Goal: Information Seeking & Learning: Learn about a topic

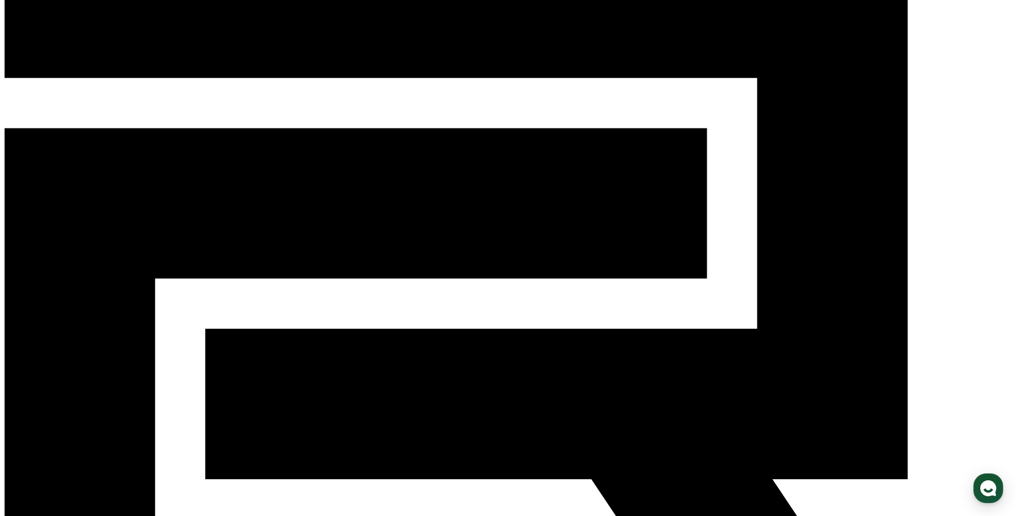
scroll to position [130, 0]
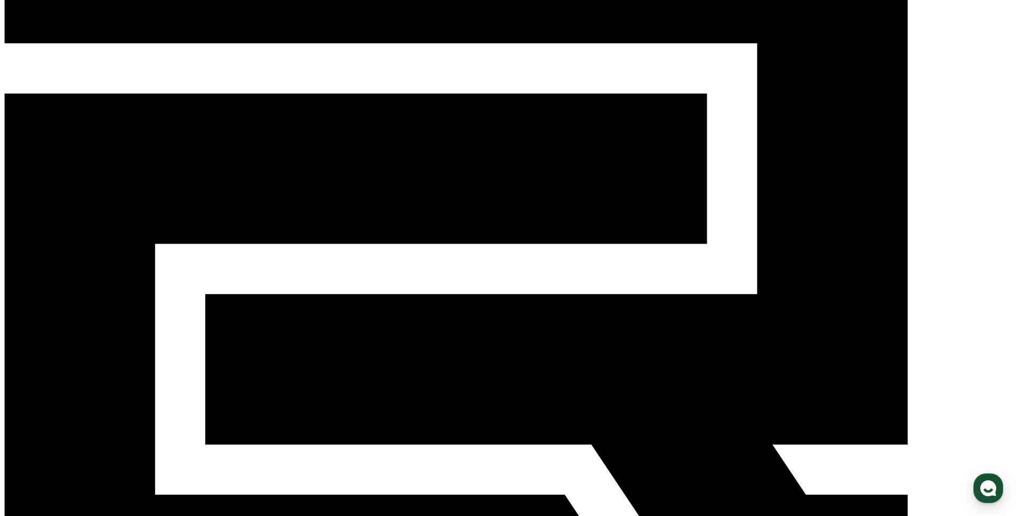
scroll to position [130, 0]
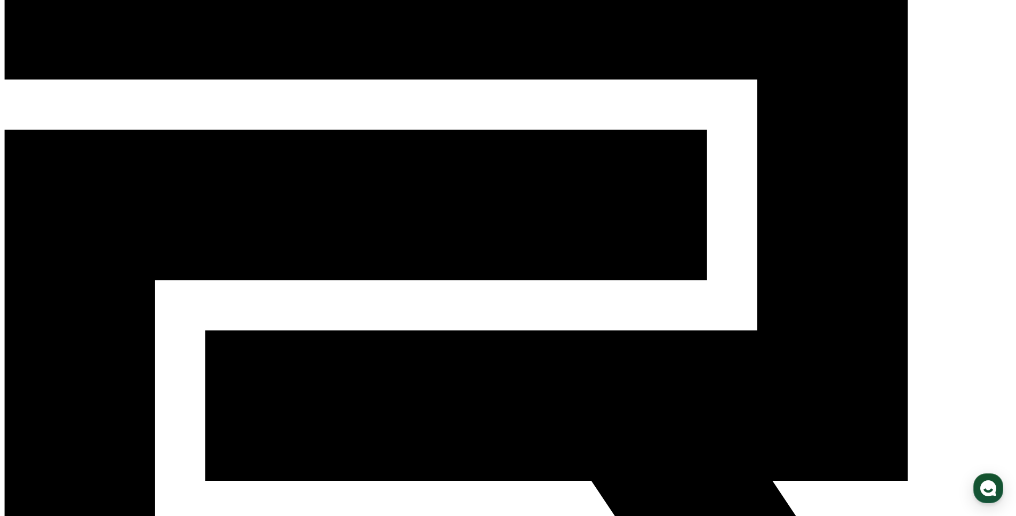
scroll to position [107, 0]
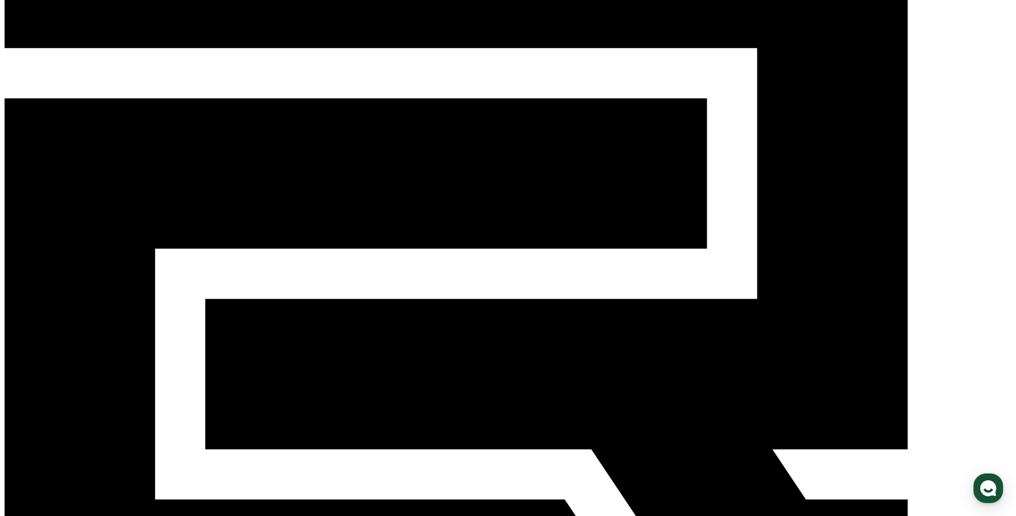
drag, startPoint x: 593, startPoint y: 275, endPoint x: 587, endPoint y: 276, distance: 5.9
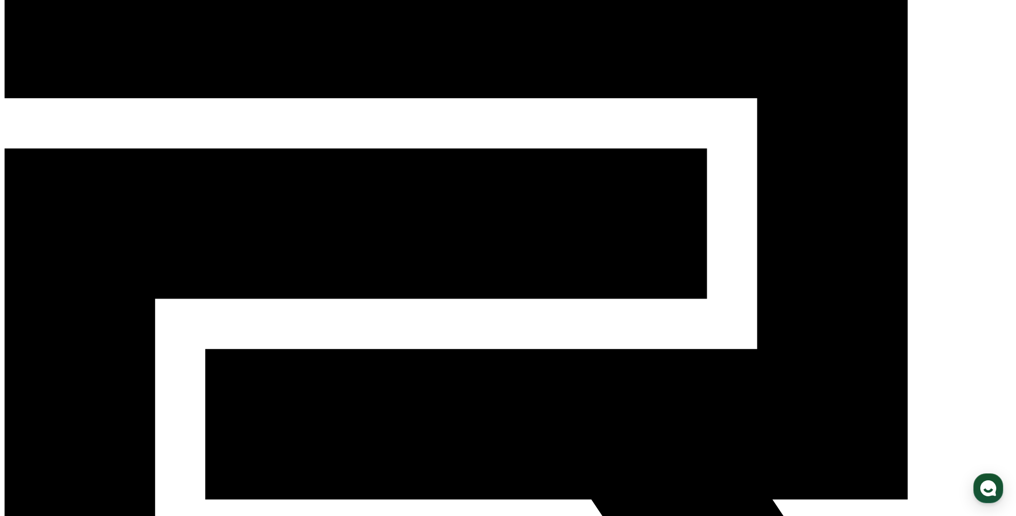
scroll to position [0, 0]
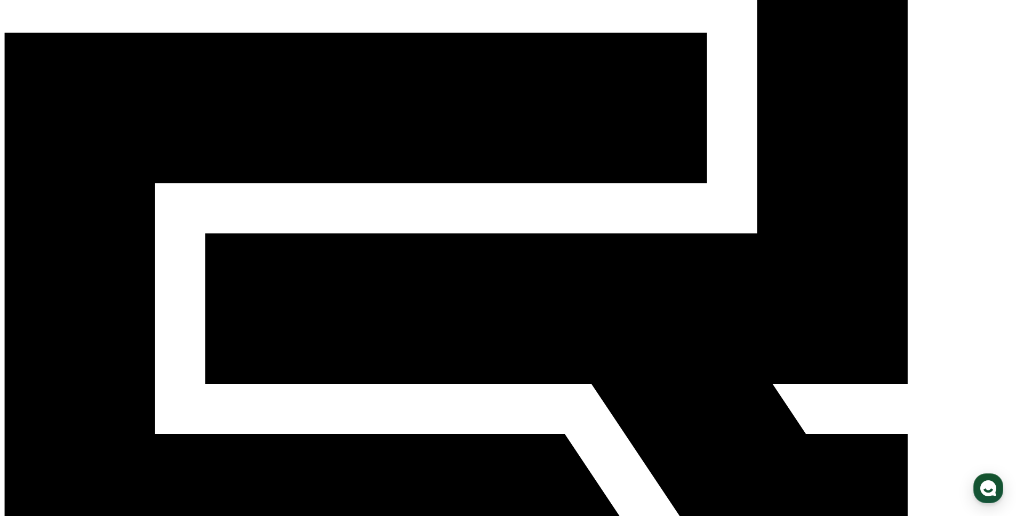
scroll to position [183, 0]
